Goal: Find contact information: Find contact information

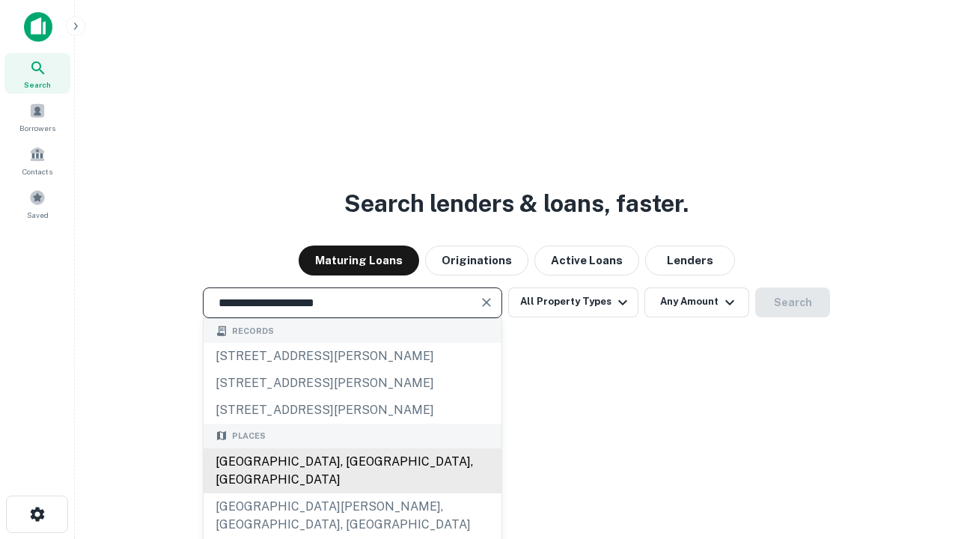
click at [352, 493] on div "Santa Monica, CA, USA" at bounding box center [353, 470] width 298 height 45
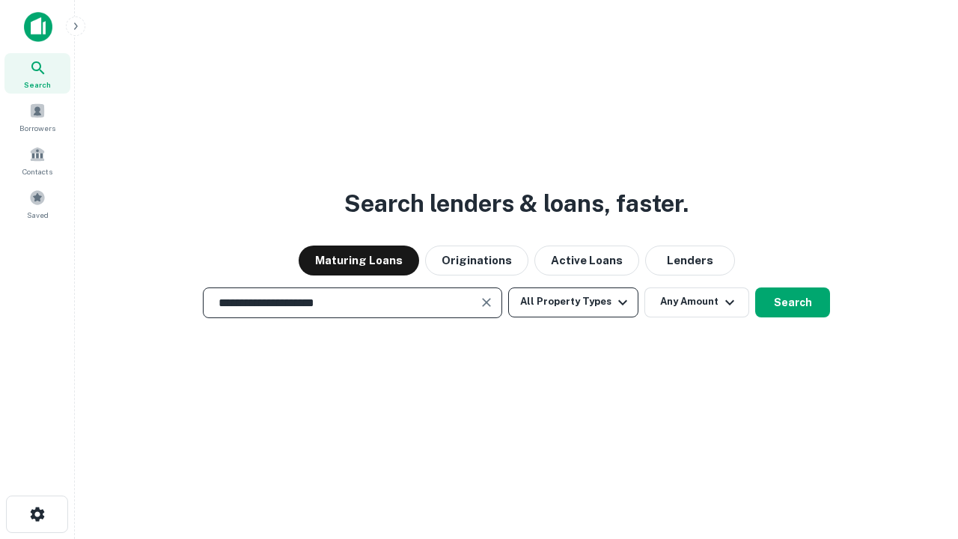
type input "**********"
click at [573, 302] on button "All Property Types" at bounding box center [573, 302] width 130 height 30
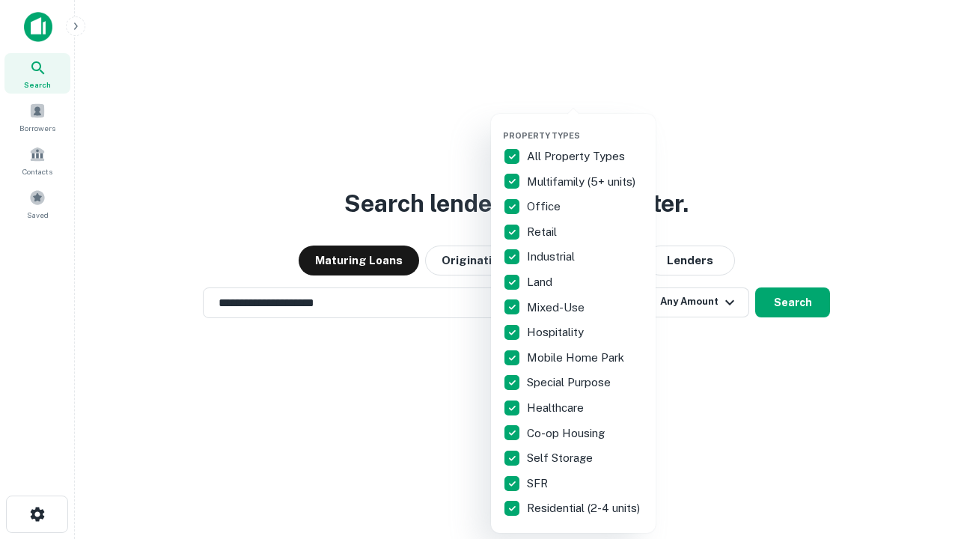
click at [585, 126] on button "button" at bounding box center [585, 126] width 165 height 1
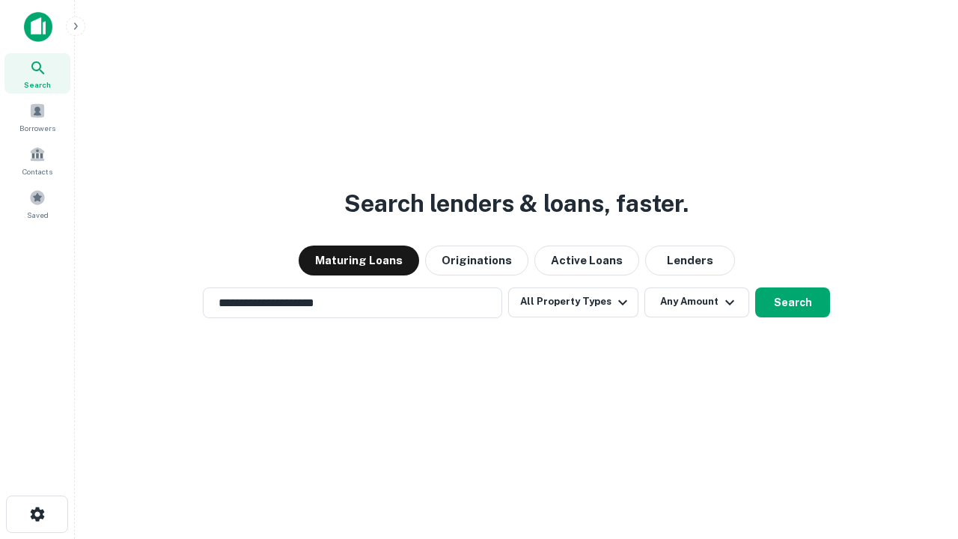
scroll to position [23, 0]
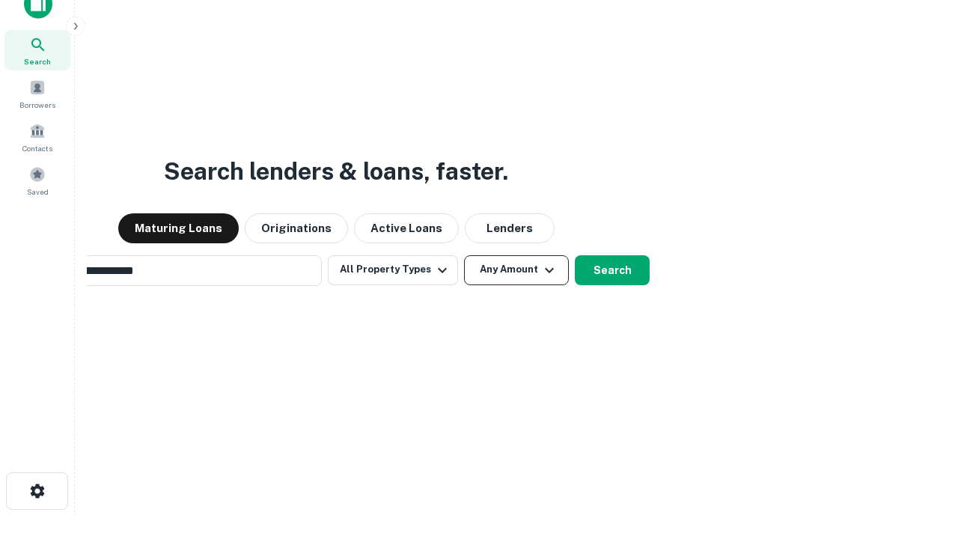
click at [464, 255] on button "Any Amount" at bounding box center [516, 270] width 105 height 30
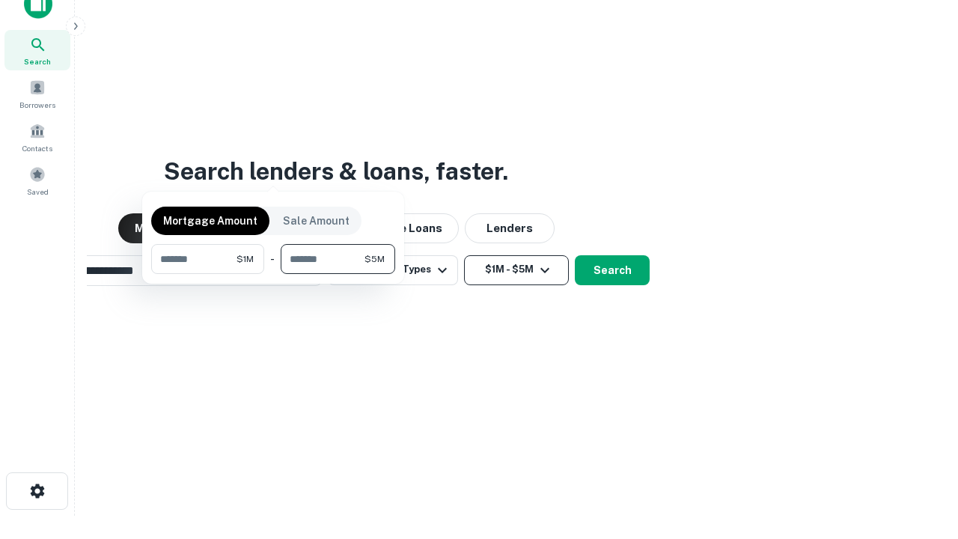
scroll to position [108, 424]
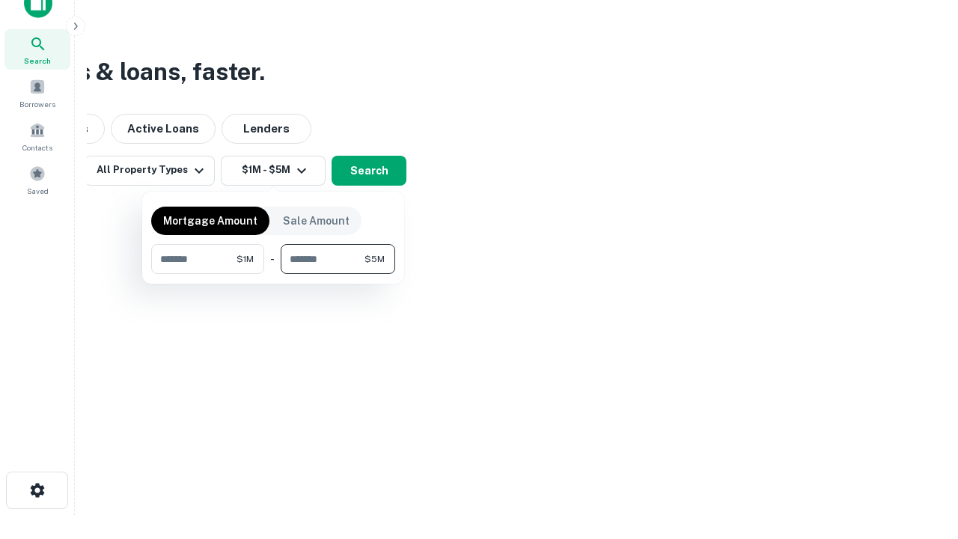
type input "*******"
click at [273, 274] on button "button" at bounding box center [273, 274] width 244 height 1
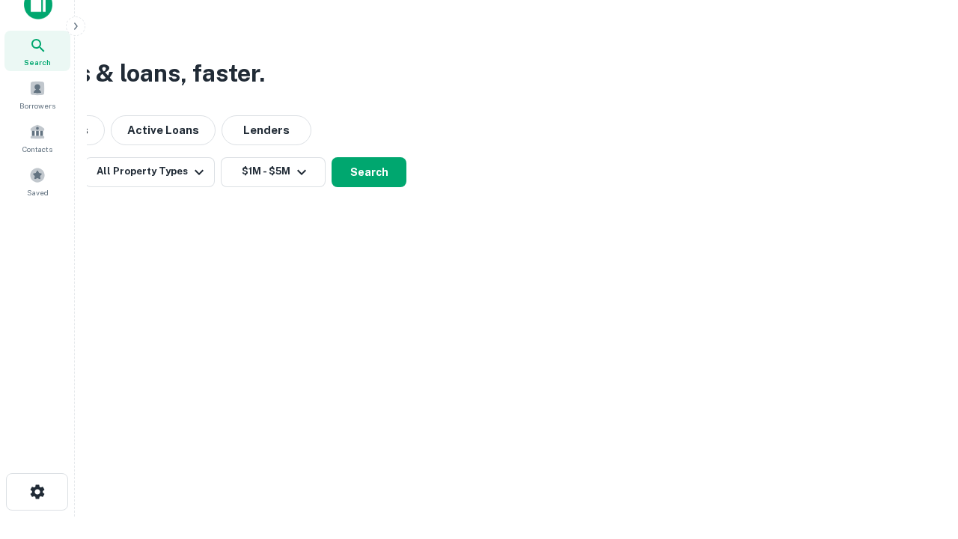
scroll to position [9, 276]
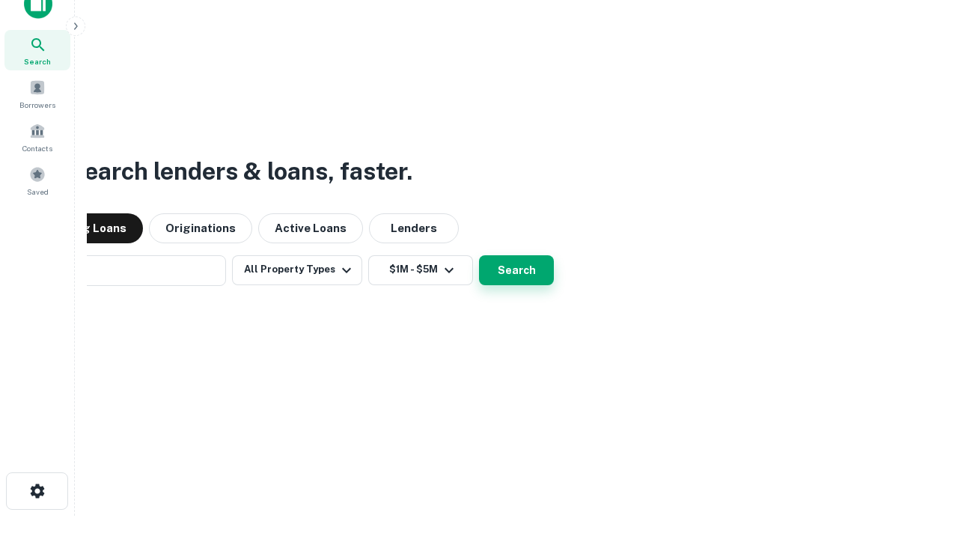
click at [479, 255] on button "Search" at bounding box center [516, 270] width 75 height 30
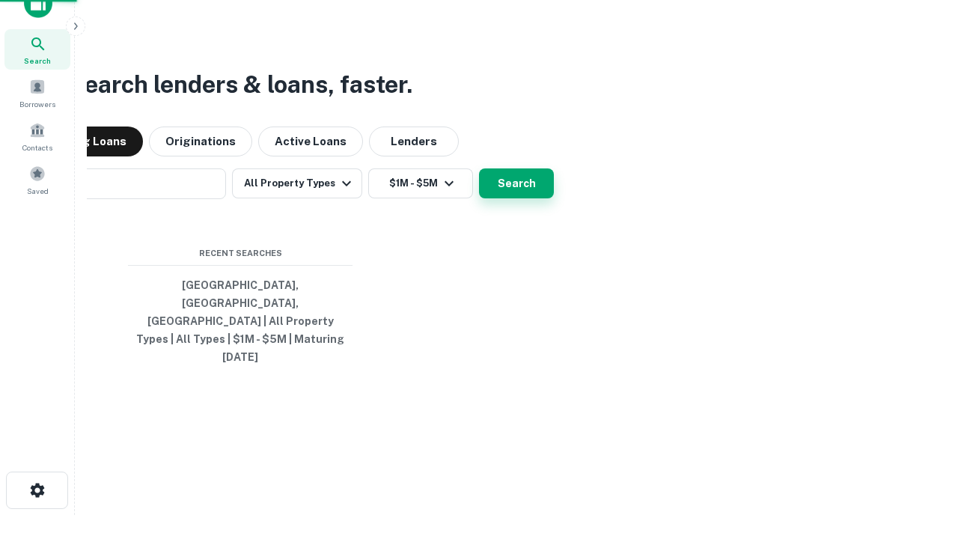
scroll to position [40, 424]
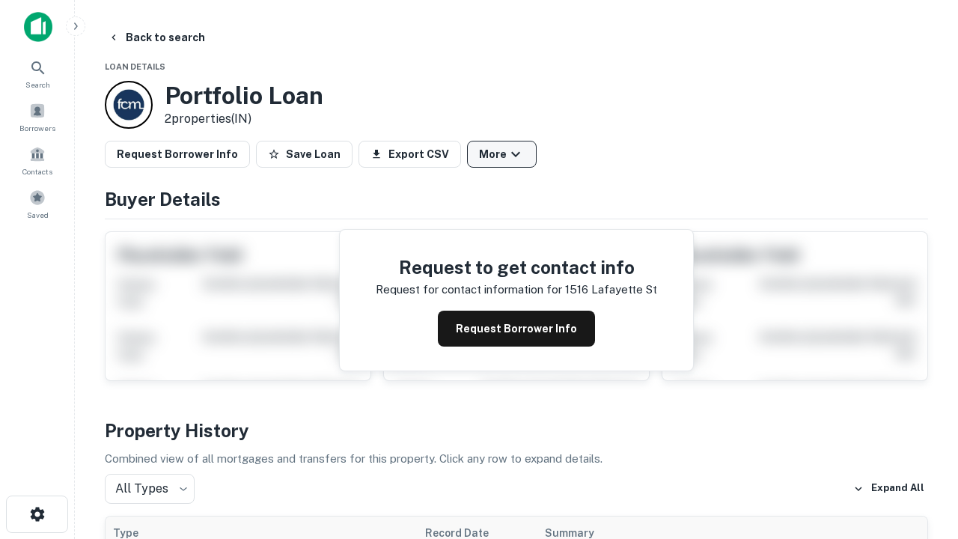
click at [501, 154] on button "More" at bounding box center [502, 154] width 70 height 27
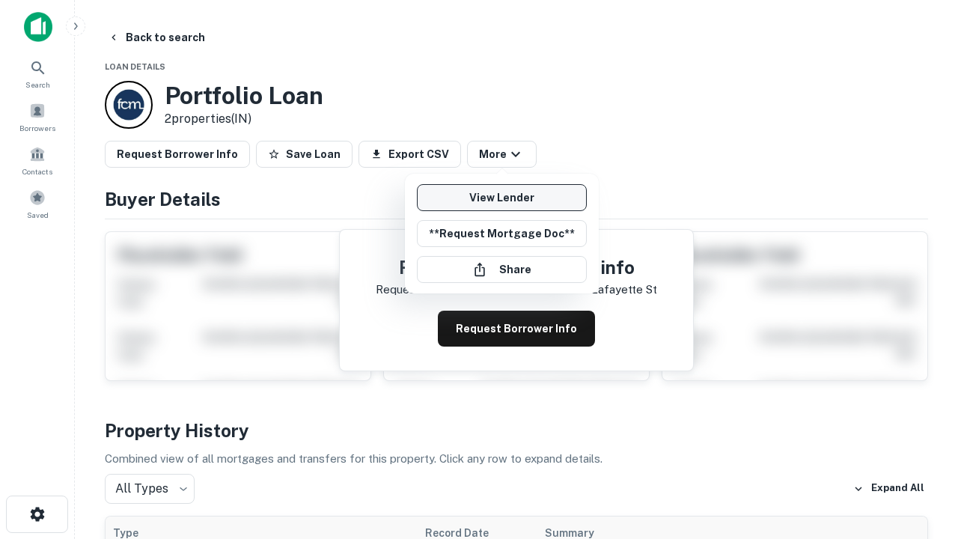
click at [501, 198] on link "View Lender" at bounding box center [502, 197] width 170 height 27
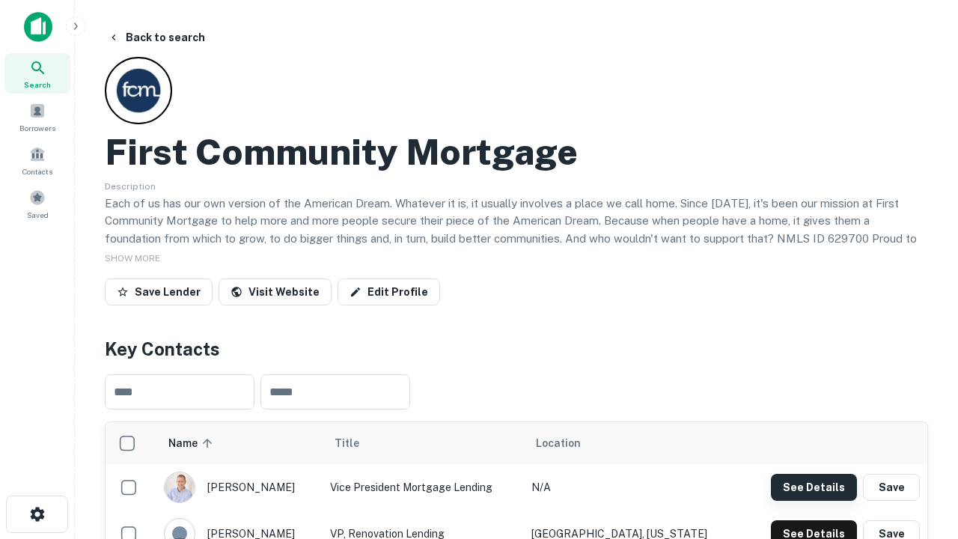
click at [813, 486] on button "See Details" at bounding box center [814, 487] width 86 height 27
click at [37, 514] on icon "button" at bounding box center [37, 514] width 18 height 18
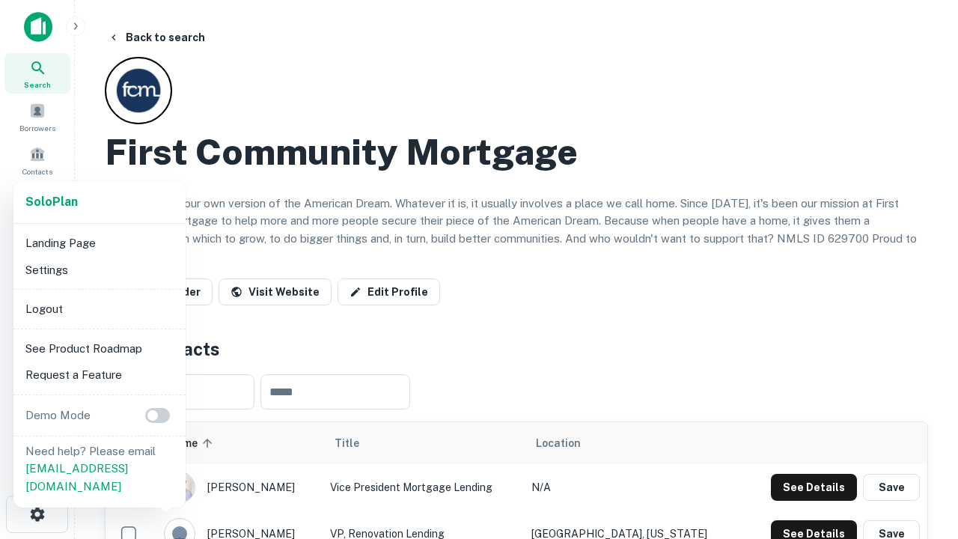
click at [99, 308] on li "Logout" at bounding box center [99, 309] width 160 height 27
